Goal: Task Accomplishment & Management: Manage account settings

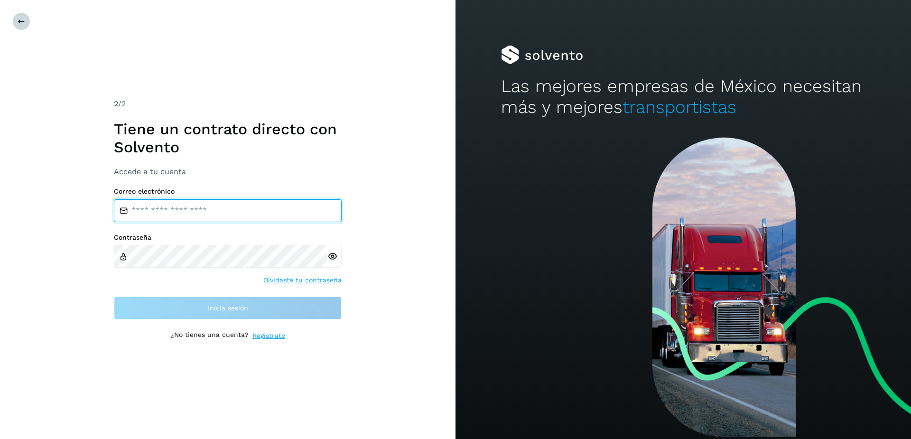
type input "**********"
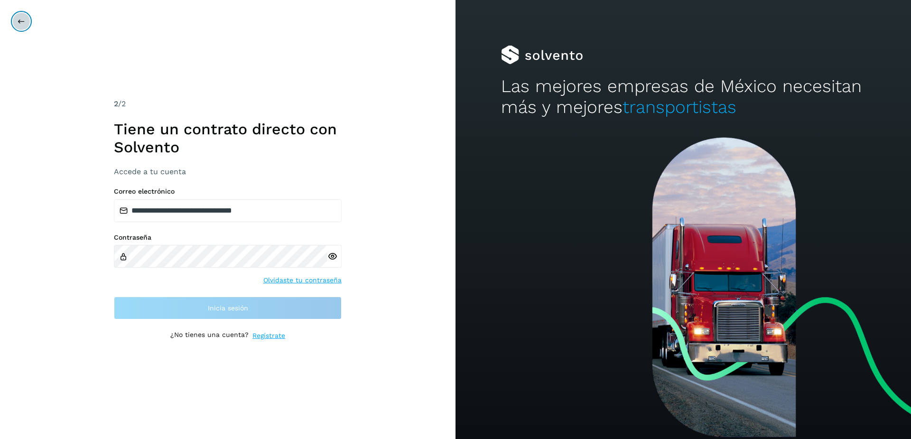
click at [17, 24] on button at bounding box center [21, 21] width 18 height 18
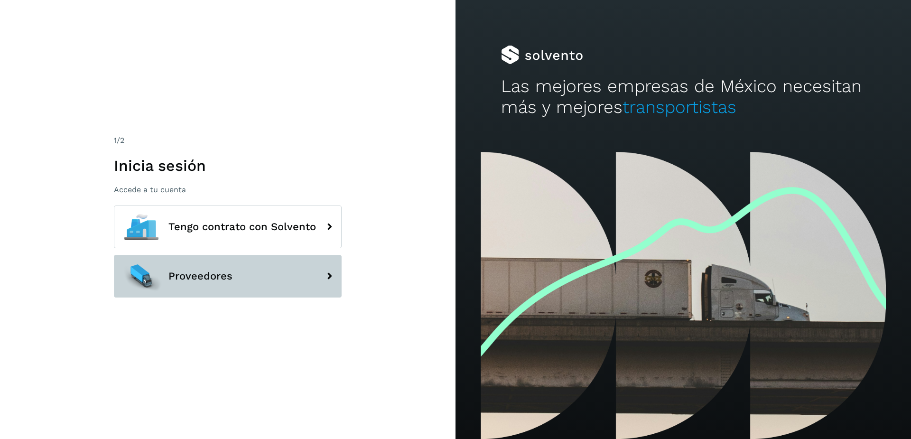
click at [205, 293] on button "Proveedores" at bounding box center [228, 276] width 228 height 43
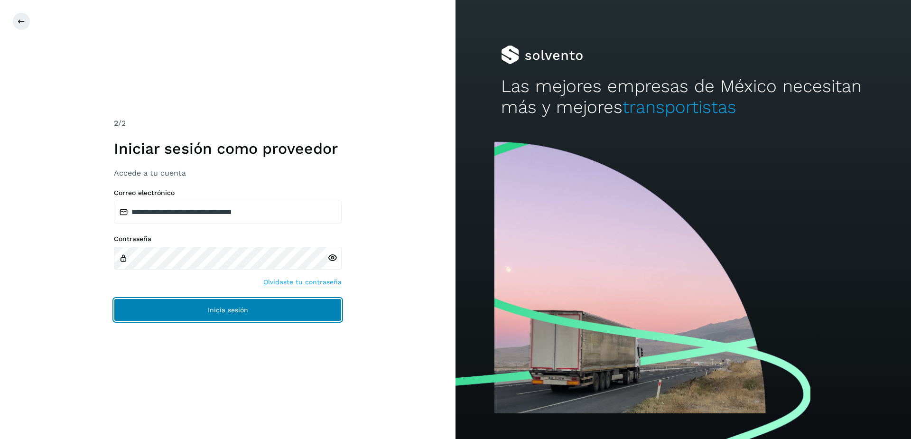
click at [224, 312] on span "Inicia sesión" at bounding box center [228, 310] width 40 height 7
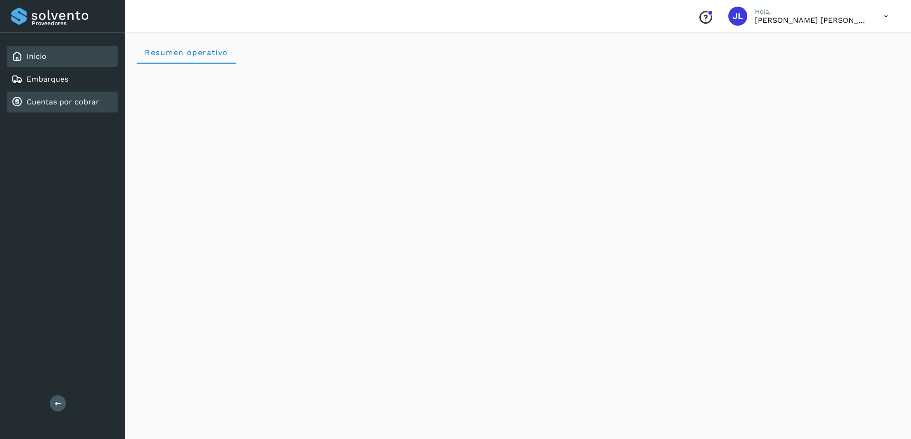
click at [45, 97] on div "Cuentas por cobrar" at bounding box center [55, 101] width 88 height 11
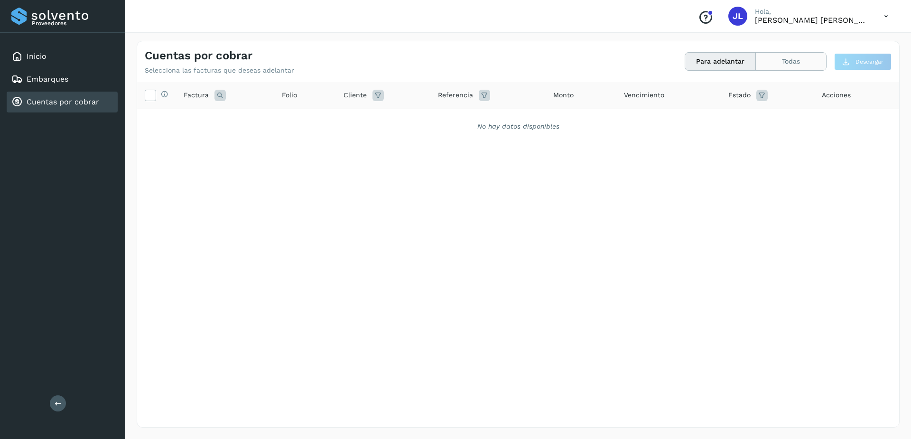
click at [778, 59] on button "Todas" at bounding box center [791, 62] width 70 height 18
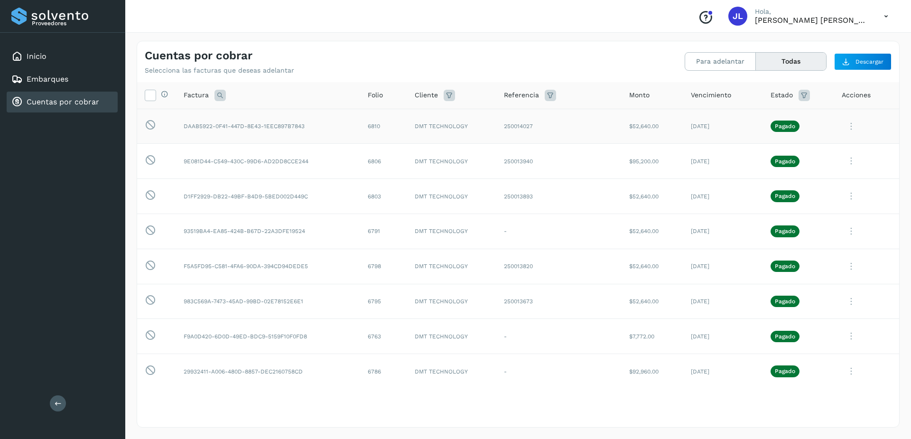
click at [848, 129] on icon at bounding box center [851, 126] width 19 height 19
click at [897, 99] on div at bounding box center [455, 219] width 911 height 439
click at [399, 124] on td "6810" at bounding box center [383, 126] width 47 height 35
